Goal: Communication & Community: Answer question/provide support

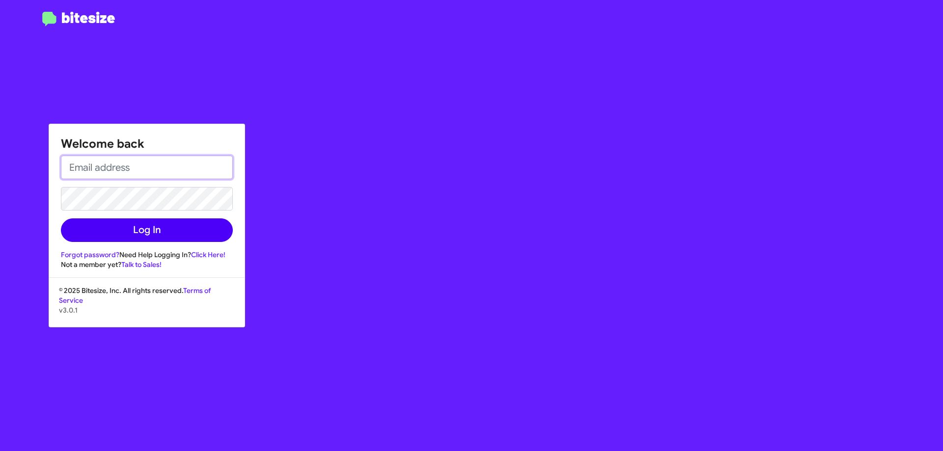
type input "[EMAIL_ADDRESS][DOMAIN_NAME]"
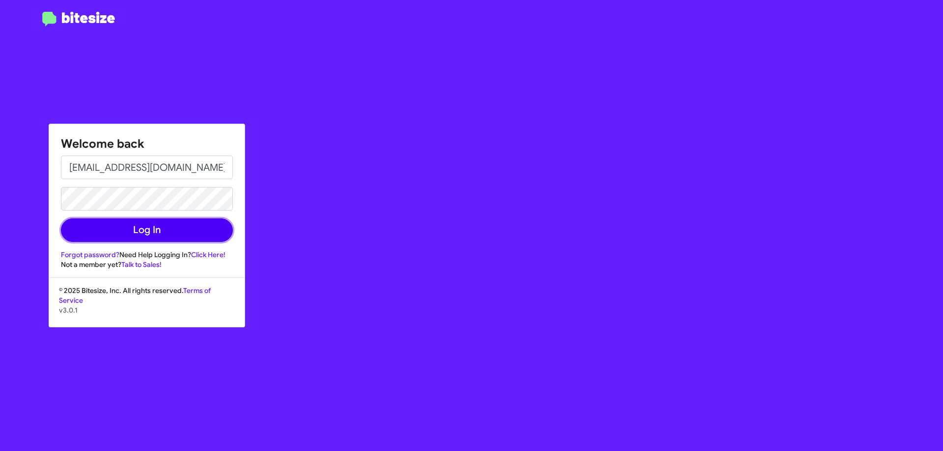
click at [141, 223] on button "Log In" at bounding box center [147, 230] width 172 height 24
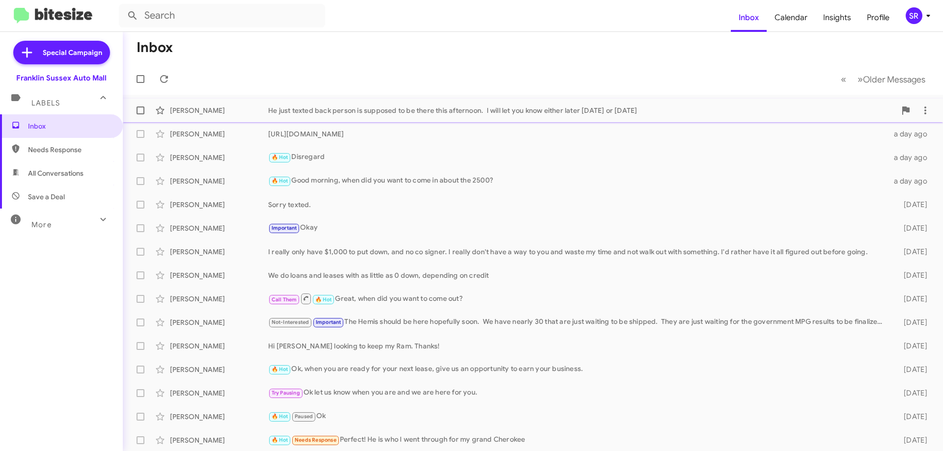
click at [597, 109] on div "He just texted back person is supposed to be there this afternoon. I will let y…" at bounding box center [581, 111] width 627 height 10
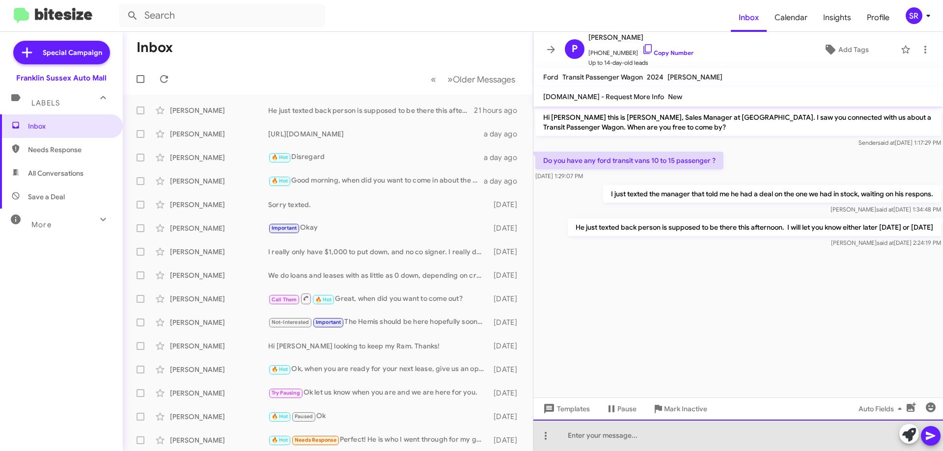
click at [598, 431] on div at bounding box center [737, 435] width 409 height 31
click at [659, 435] on div at bounding box center [737, 435] width 409 height 31
click at [681, 436] on div at bounding box center [737, 435] width 409 height 31
